Goal: Task Accomplishment & Management: Complete application form

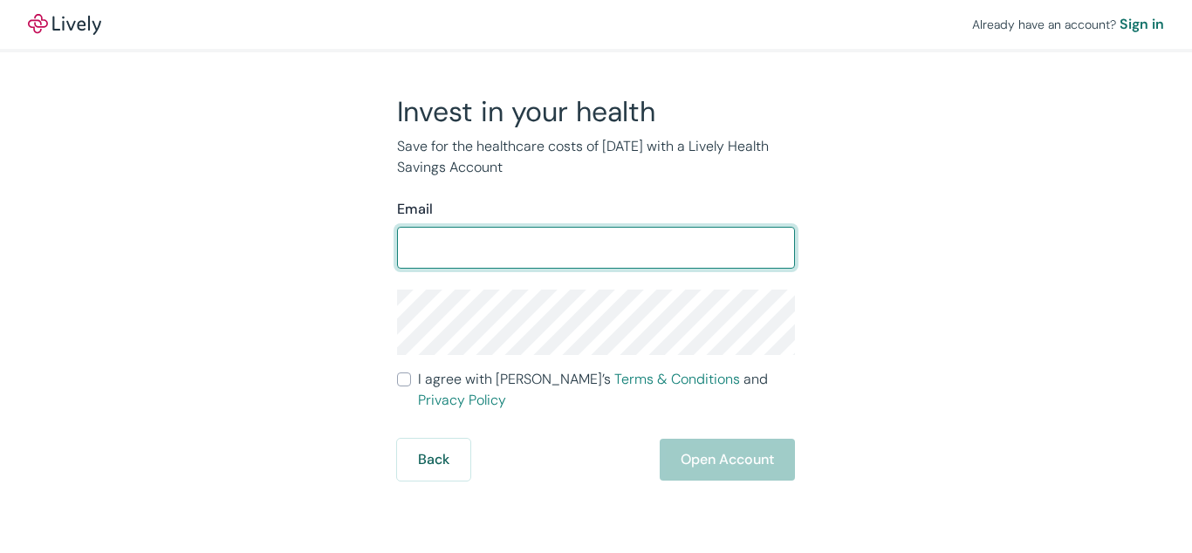
click at [596, 277] on form "Email ​ I agree with Lively’s Terms & Conditions and Privacy Policy Back Open A…" at bounding box center [596, 340] width 398 height 282
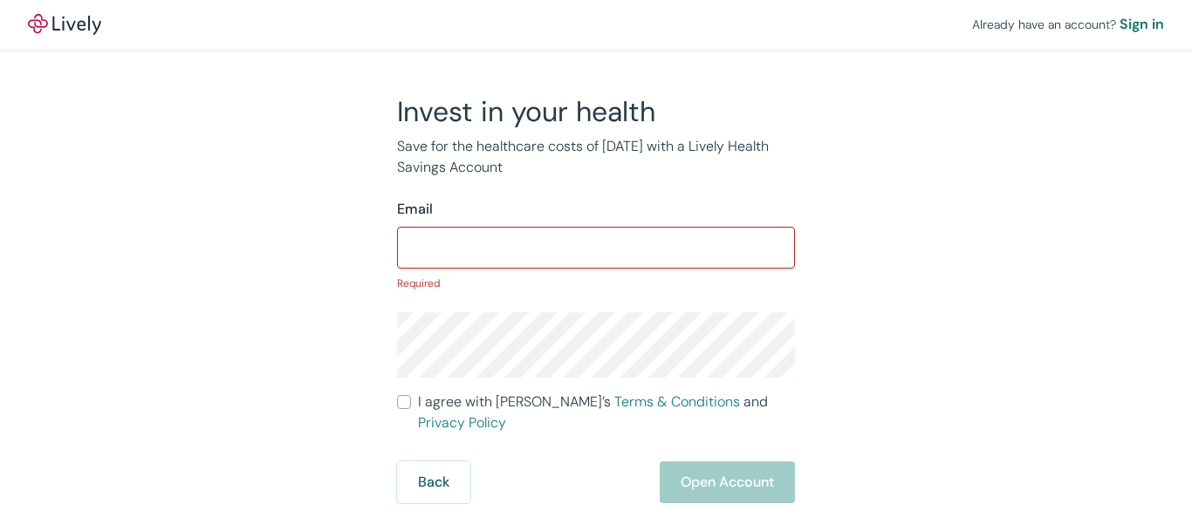
click at [596, 256] on input "Email" at bounding box center [596, 247] width 398 height 35
click at [596, 244] on input "Email" at bounding box center [596, 247] width 398 height 35
click at [596, 26] on div "Already have an account? Sign in" at bounding box center [596, 24] width 1192 height 49
click at [596, 24] on div "Already have an account? Sign in" at bounding box center [596, 24] width 1192 height 49
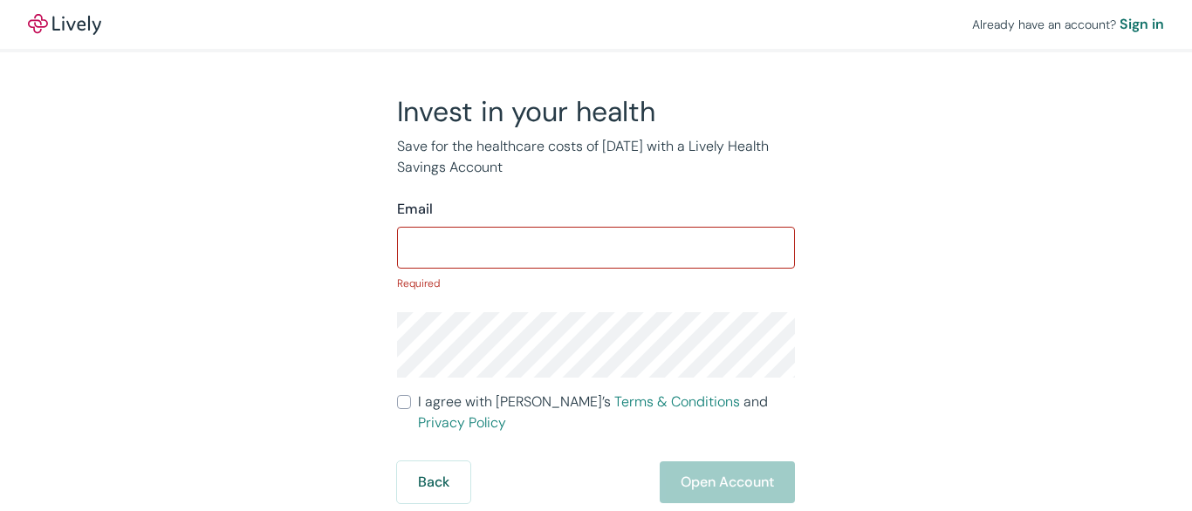
click at [65, 24] on img at bounding box center [64, 24] width 73 height 21
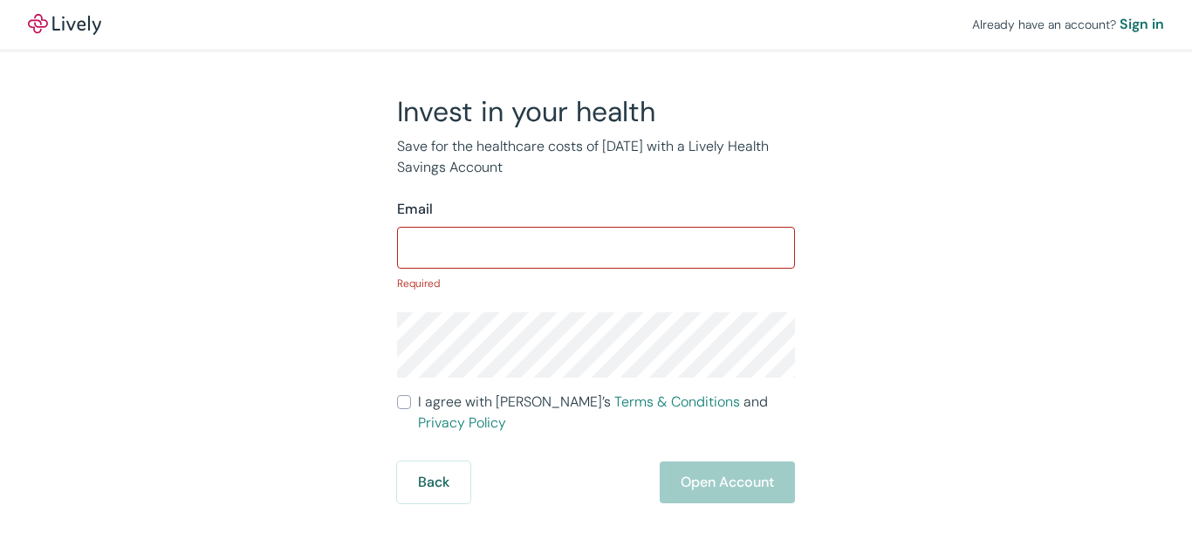
click at [596, 277] on p "Required" at bounding box center [596, 284] width 398 height 16
click at [596, 244] on input "Email" at bounding box center [596, 247] width 398 height 35
click at [596, 277] on p "Required" at bounding box center [596, 284] width 398 height 16
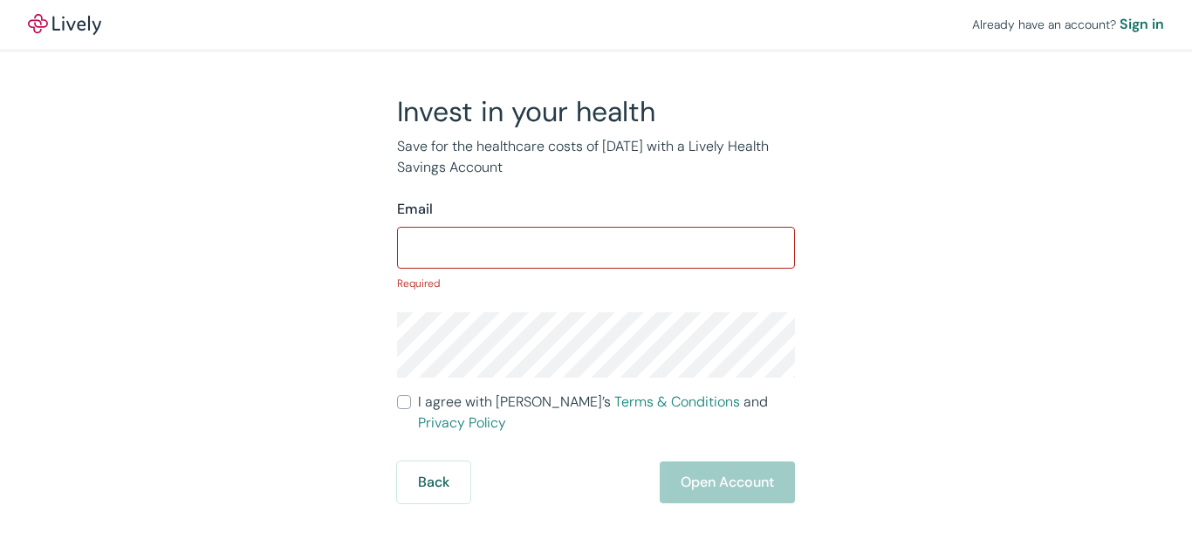
click at [596, 244] on input "Email" at bounding box center [596, 247] width 398 height 35
click at [596, 26] on div "Already have an account? Sign in" at bounding box center [596, 24] width 1192 height 49
click at [596, 24] on div "Already have an account? Sign in" at bounding box center [596, 24] width 1192 height 49
click at [65, 24] on img at bounding box center [64, 24] width 73 height 21
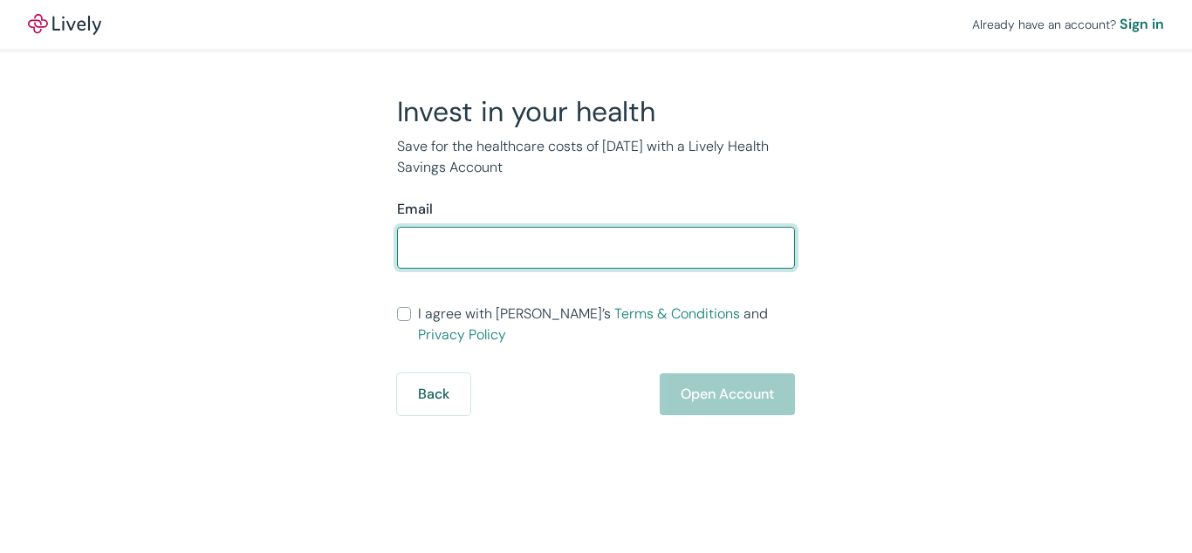
click at [596, 277] on form "Email ​ I agree with Lively’s Terms & Conditions and Privacy Policy Back Open A…" at bounding box center [596, 307] width 398 height 216
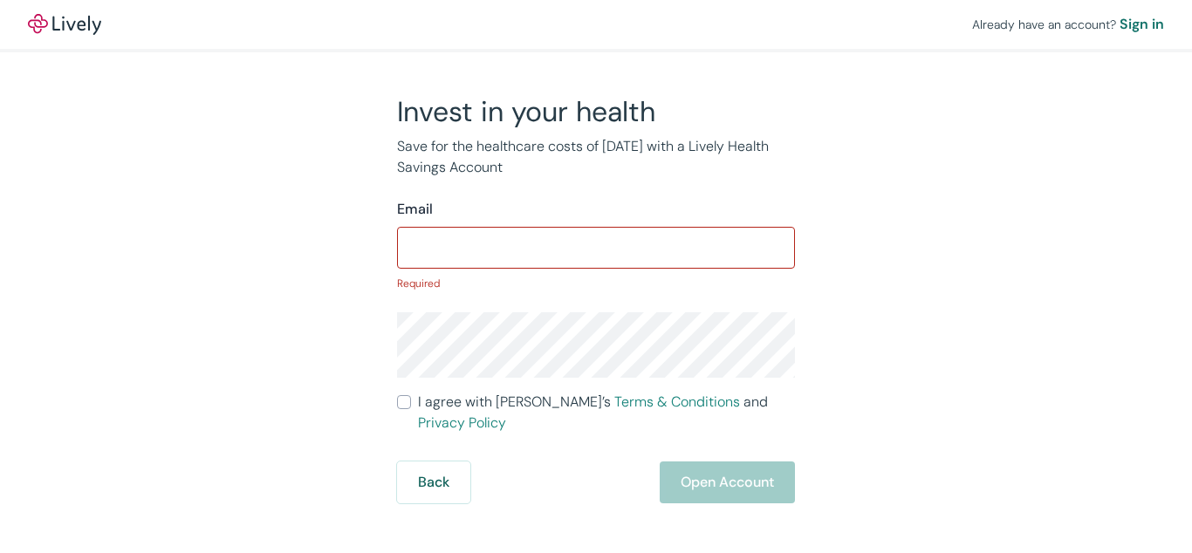
click at [596, 277] on p "Required" at bounding box center [596, 284] width 398 height 16
click at [596, 244] on input "Email" at bounding box center [596, 247] width 398 height 35
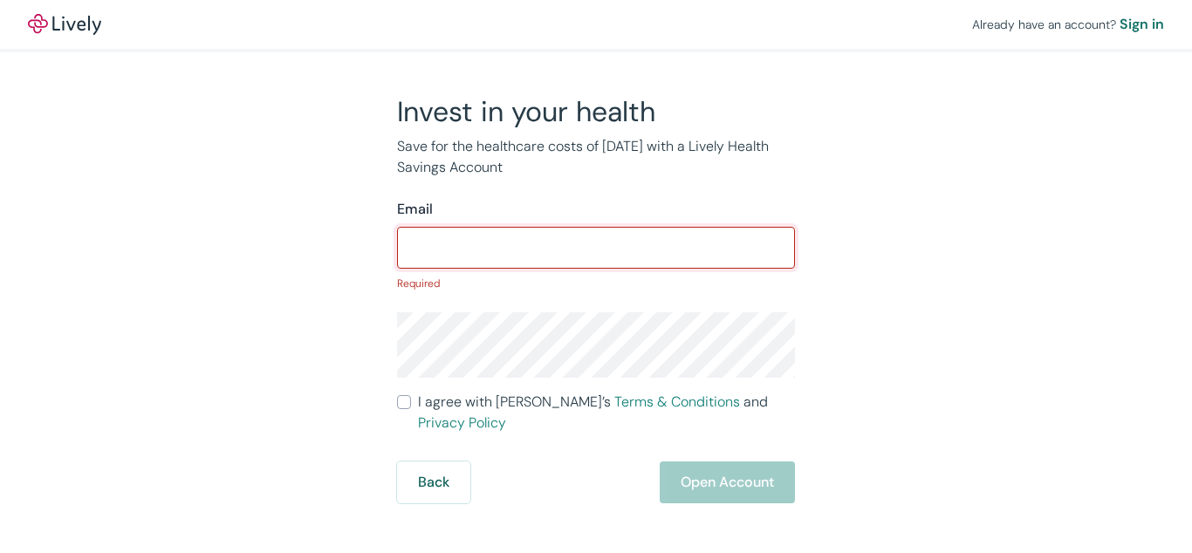
click at [596, 244] on input "Email" at bounding box center [596, 247] width 398 height 35
click at [596, 26] on div "Already have an account? Sign in" at bounding box center [596, 24] width 1192 height 49
click at [596, 24] on div "Already have an account? Sign in" at bounding box center [596, 24] width 1192 height 49
click at [65, 24] on img at bounding box center [64, 24] width 73 height 21
